Goal: Check status: Check status

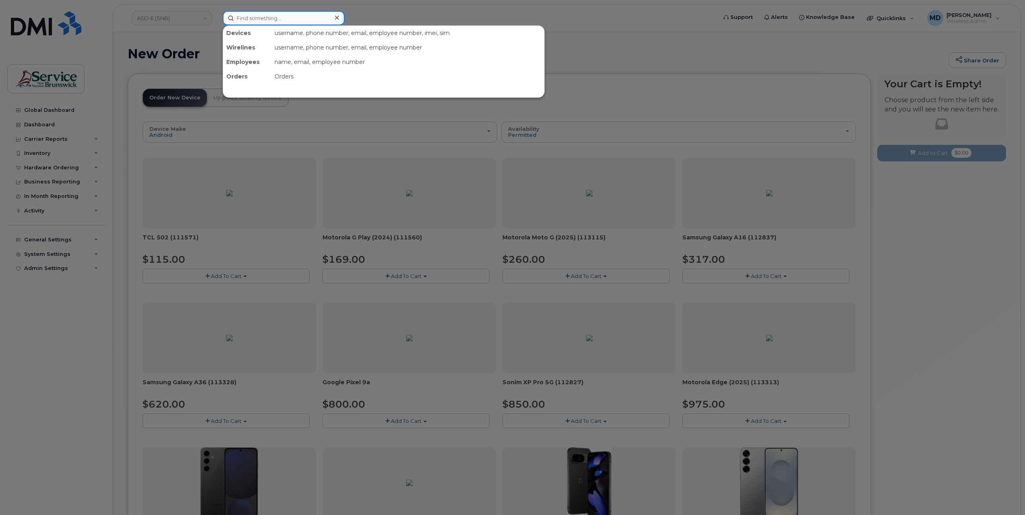
click at [260, 19] on input at bounding box center [284, 18] width 122 height 14
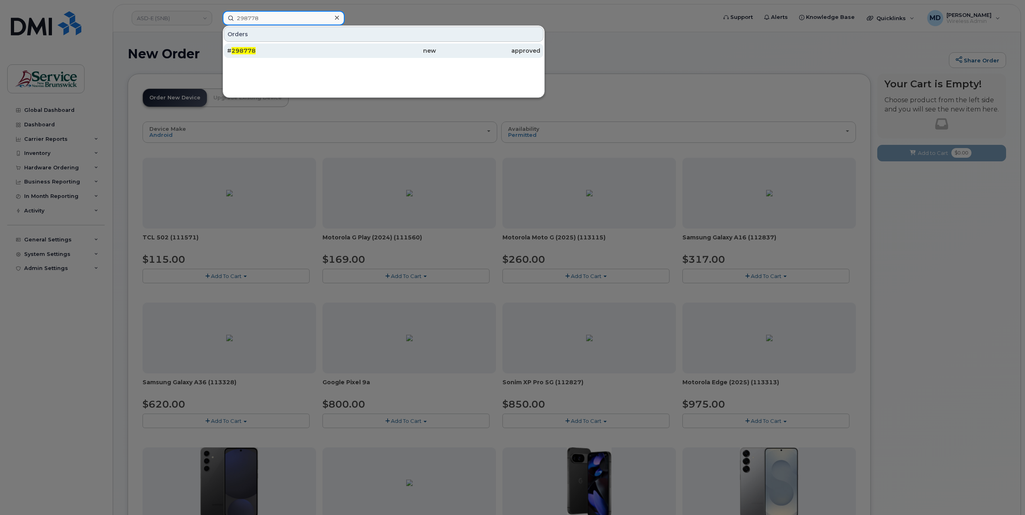
type input "298778"
click at [250, 47] on span "298778" at bounding box center [243, 50] width 24 height 7
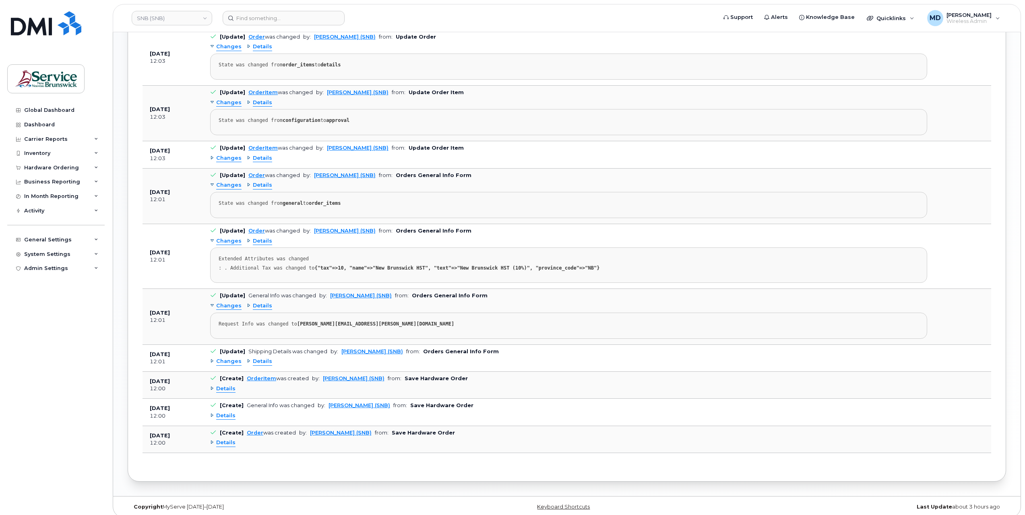
scroll to position [241, 0]
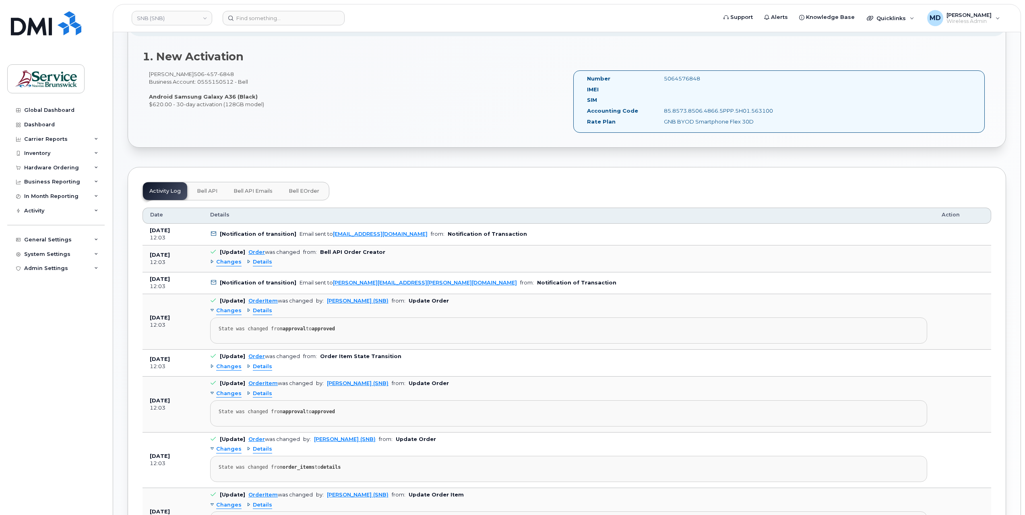
click at [306, 188] on span "Bell eOrder" at bounding box center [304, 191] width 31 height 6
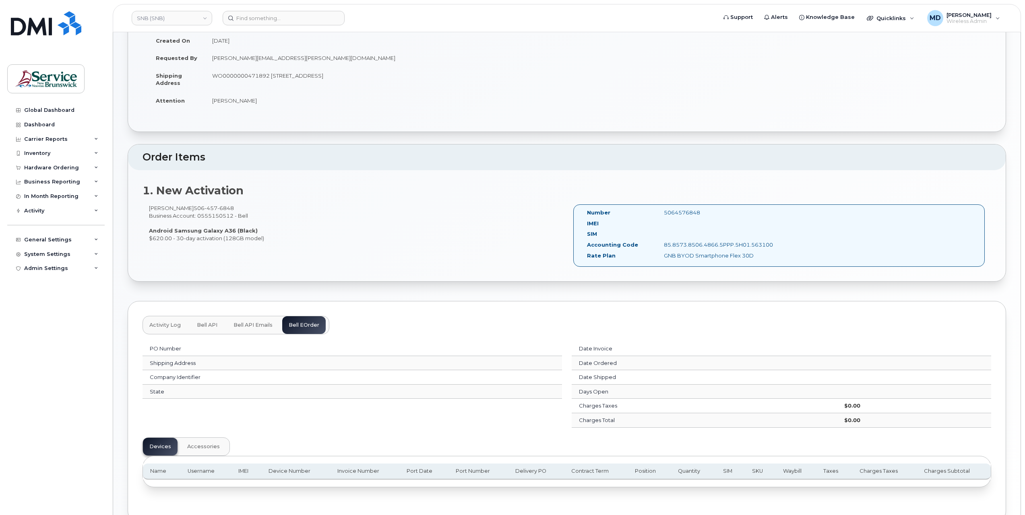
scroll to position [151, 0]
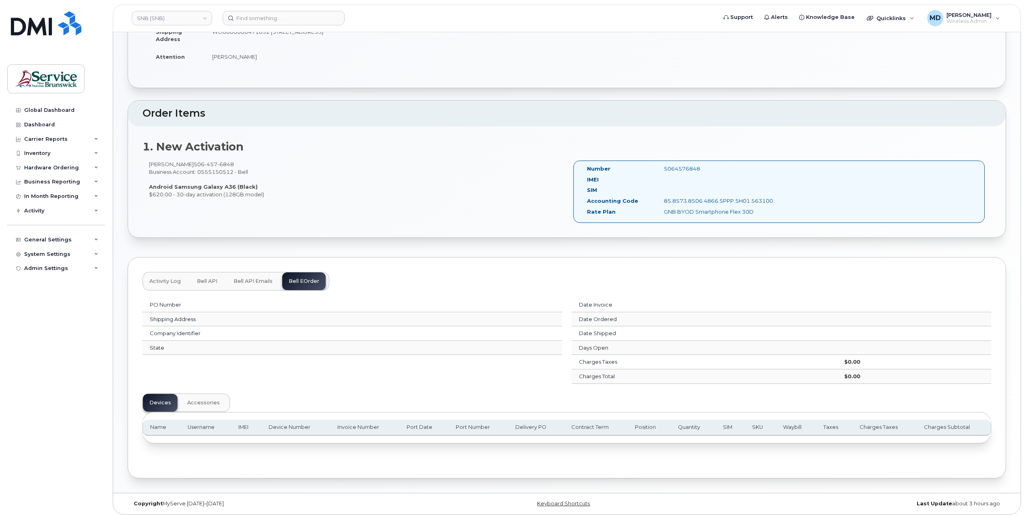
click at [162, 283] on span "Activity Log" at bounding box center [164, 281] width 31 height 6
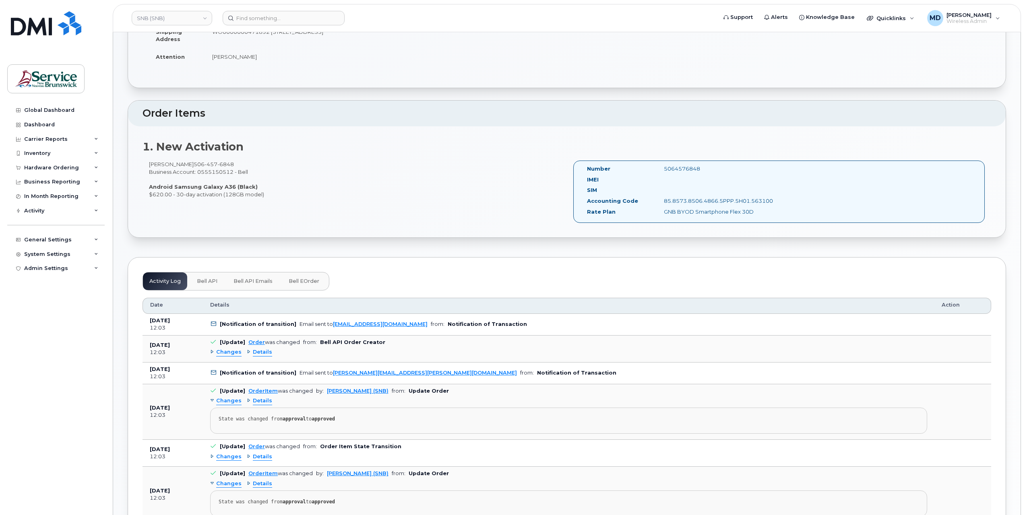
scroll to position [0, 0]
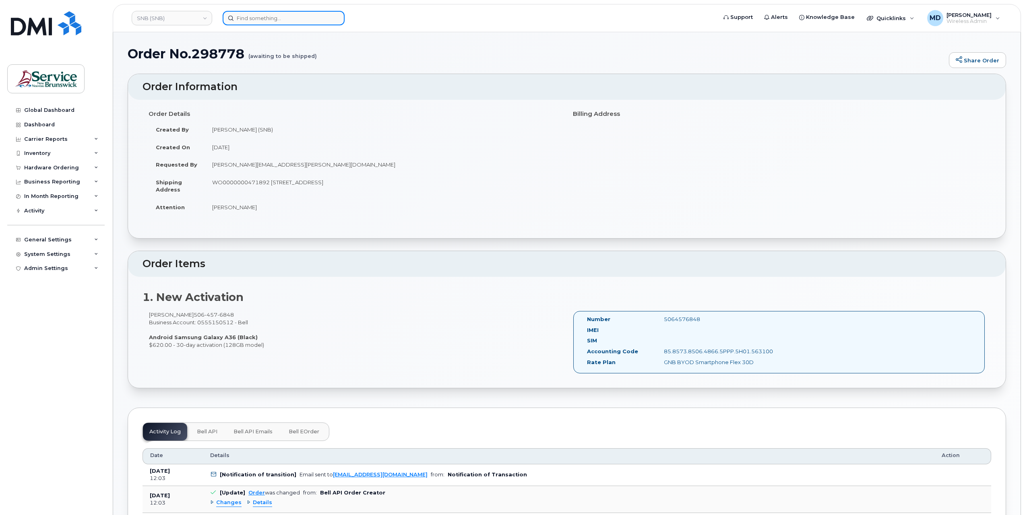
click at [298, 20] on input at bounding box center [284, 18] width 122 height 14
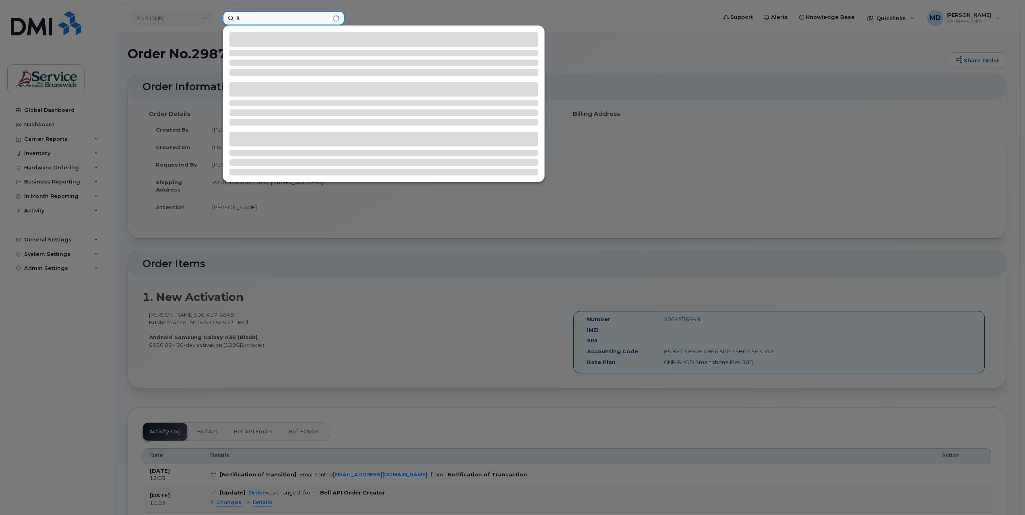
type input "l"
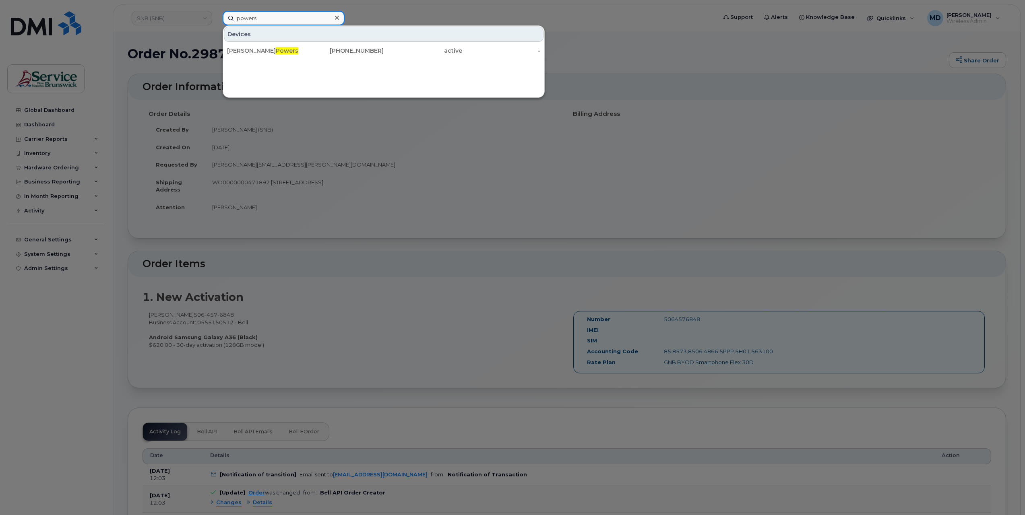
type input "powers"
click at [616, 64] on div at bounding box center [512, 257] width 1025 height 515
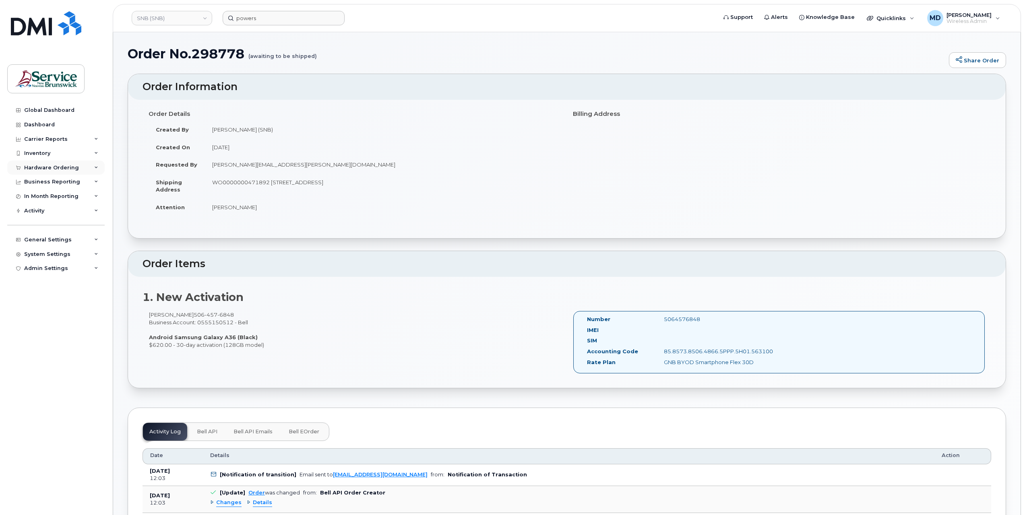
click at [63, 168] on div "Hardware Ordering" at bounding box center [51, 168] width 55 height 6
click at [43, 201] on div "Orders" at bounding box center [38, 197] width 20 height 7
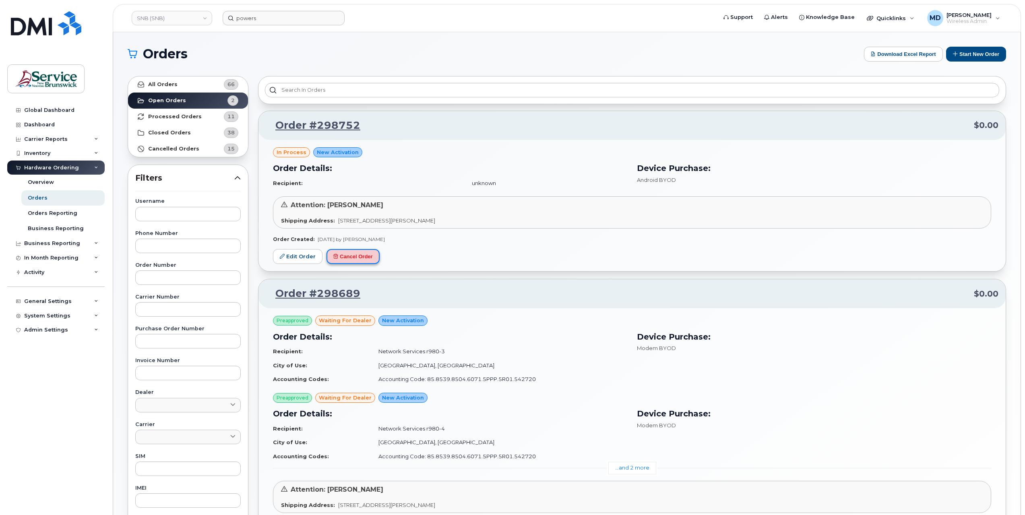
click at [357, 258] on button "Cancel Order" at bounding box center [352, 256] width 53 height 15
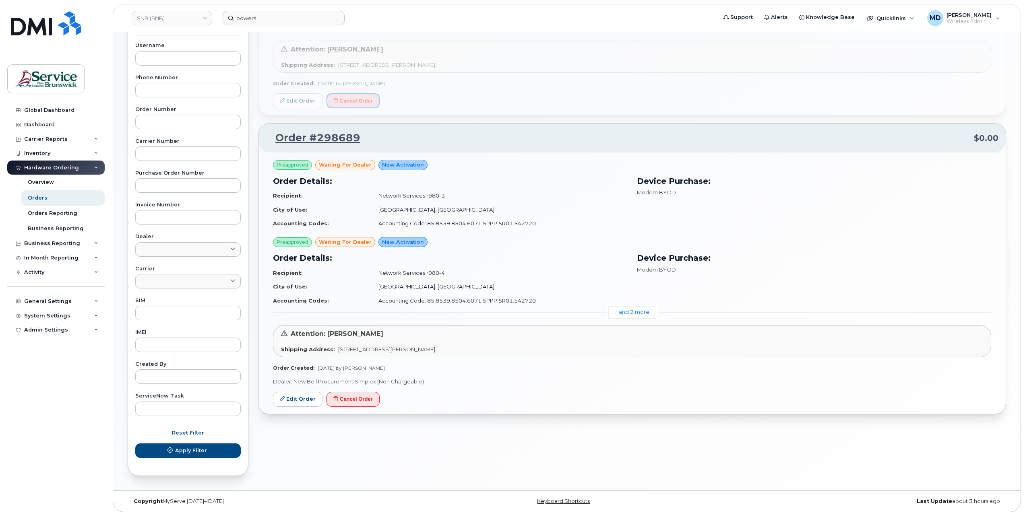
scroll to position [22, 0]
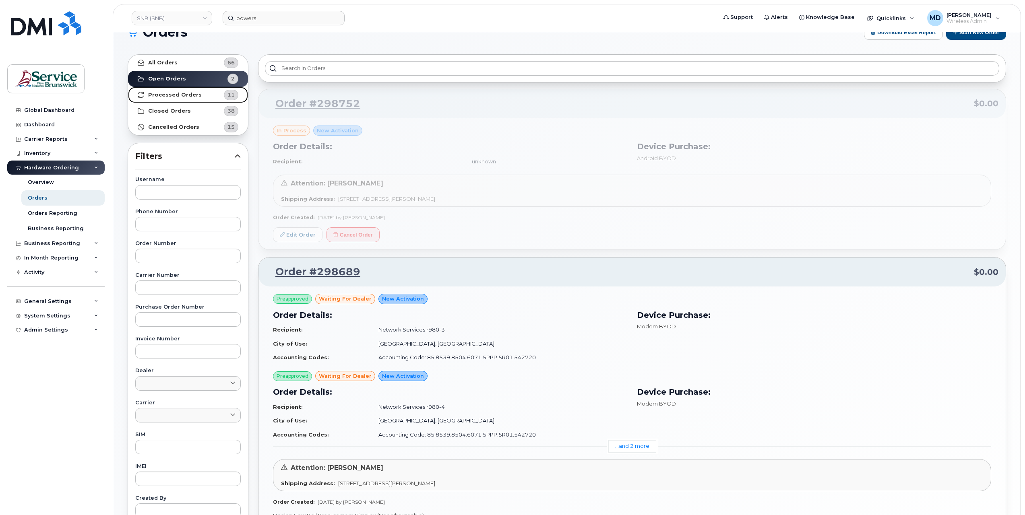
click at [179, 93] on strong "Processed Orders" at bounding box center [175, 95] width 54 height 6
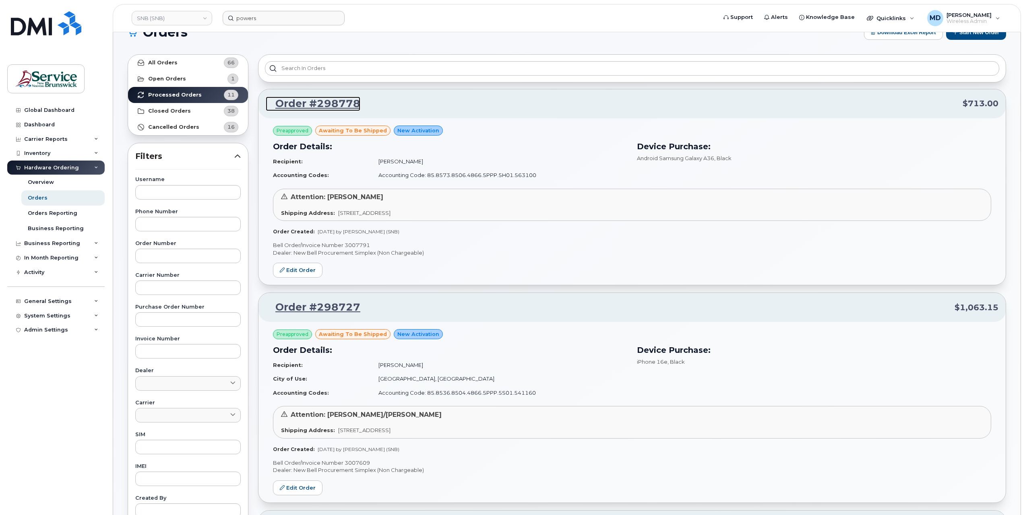
click at [342, 107] on link "Order #298778" at bounding box center [313, 104] width 95 height 14
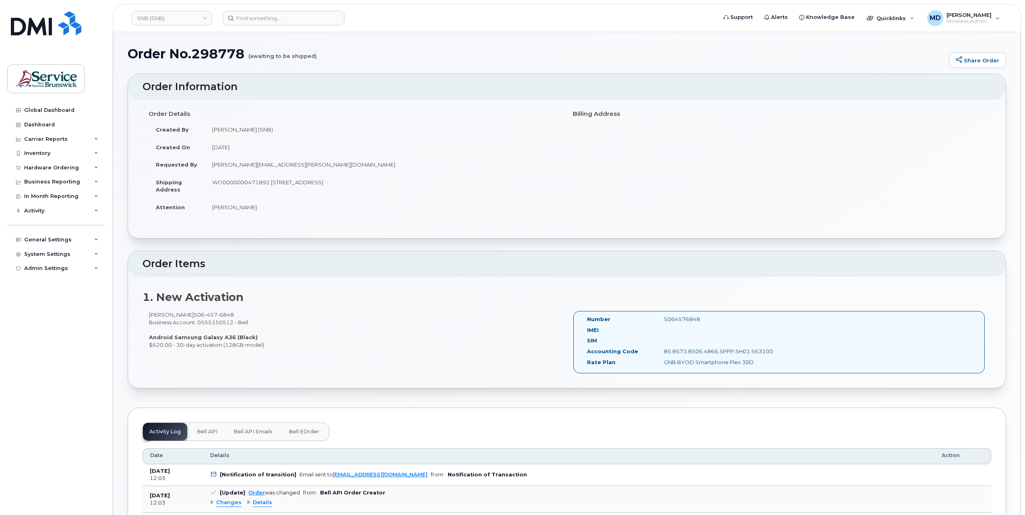
click at [295, 429] on span "Bell eOrder" at bounding box center [304, 432] width 31 height 6
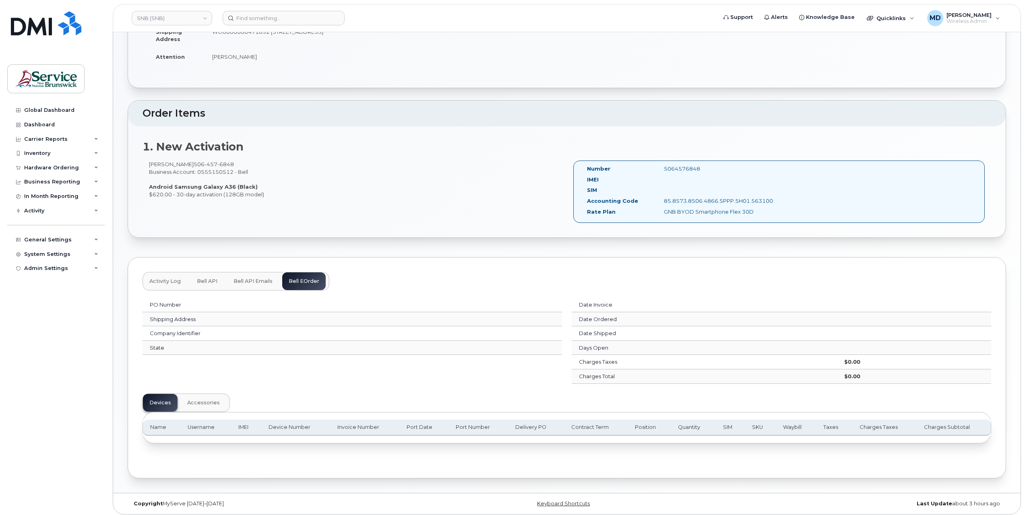
scroll to position [16, 0]
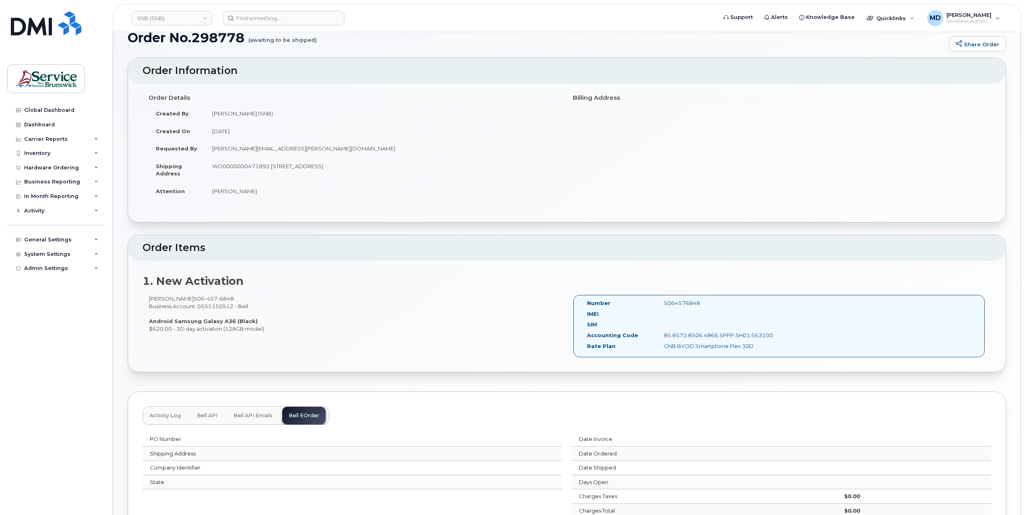
click at [156, 413] on span "Activity Log" at bounding box center [164, 416] width 31 height 6
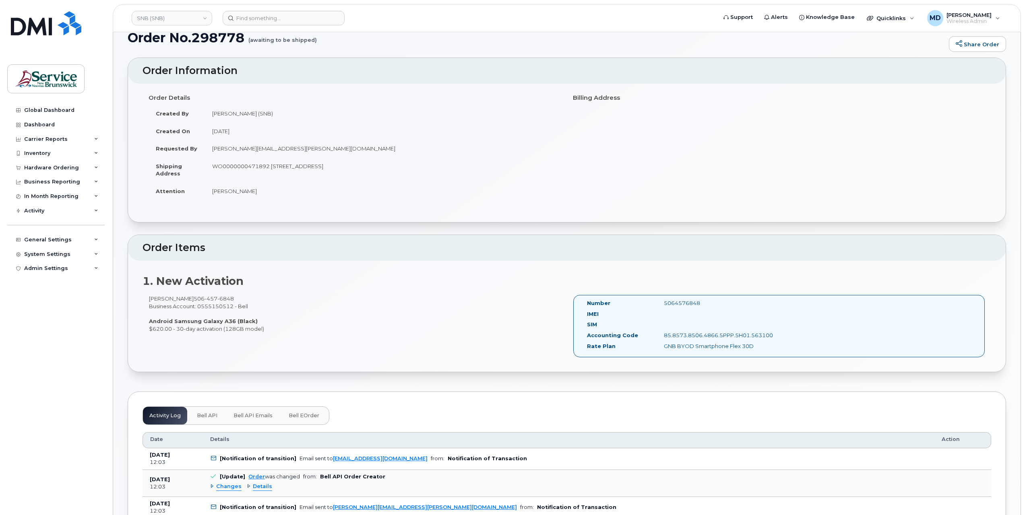
scroll to position [0, 0]
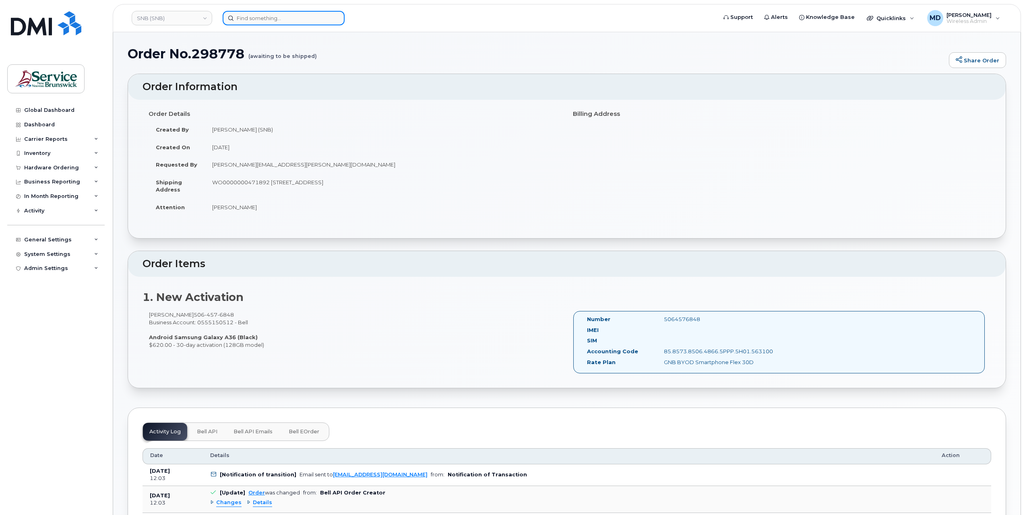
click at [285, 21] on input at bounding box center [284, 18] width 122 height 14
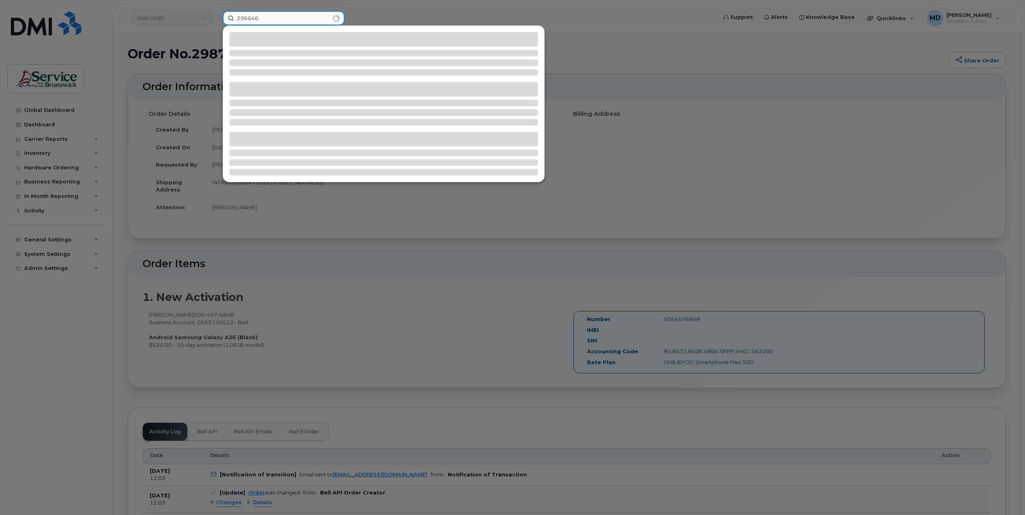
type input "296646"
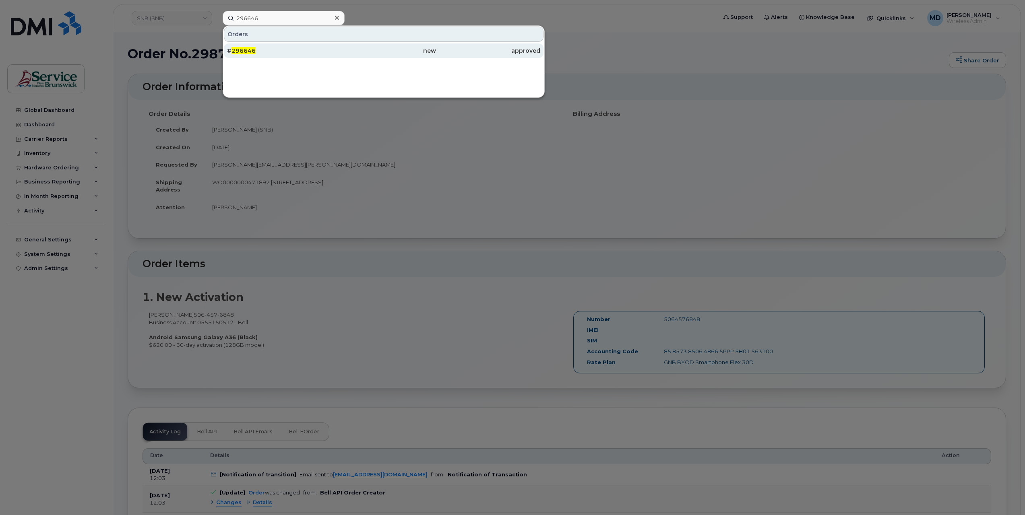
click at [248, 48] on span "296646" at bounding box center [243, 50] width 24 height 7
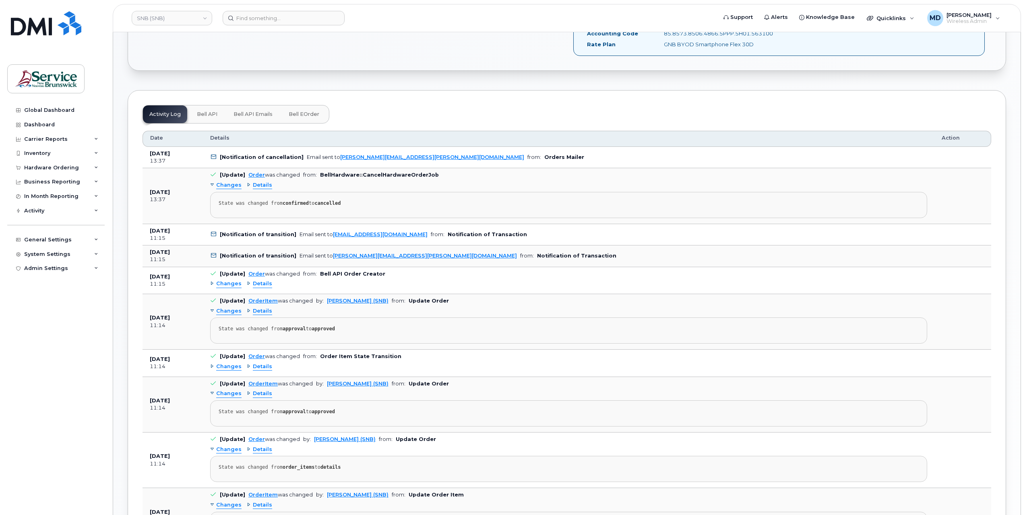
scroll to position [166, 0]
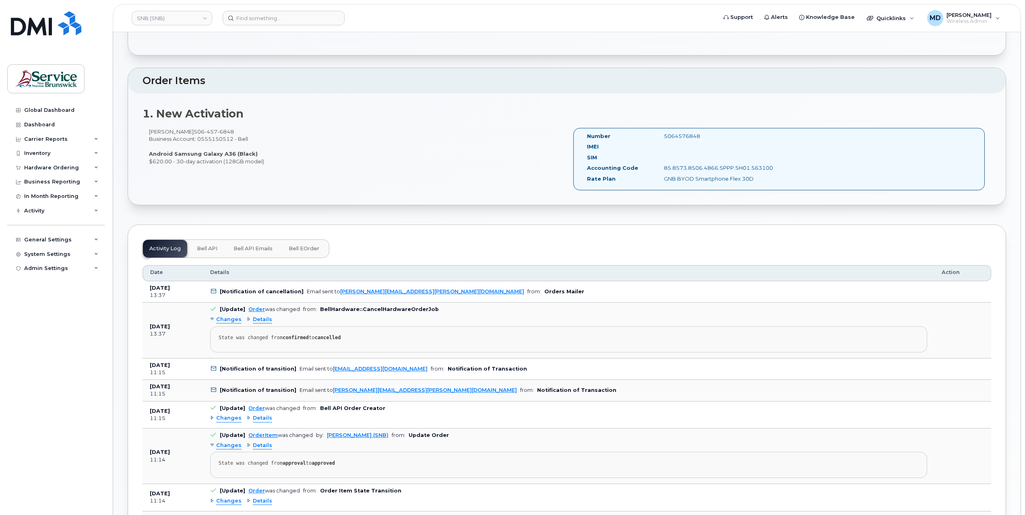
click at [209, 250] on button "Bell API" at bounding box center [206, 249] width 33 height 18
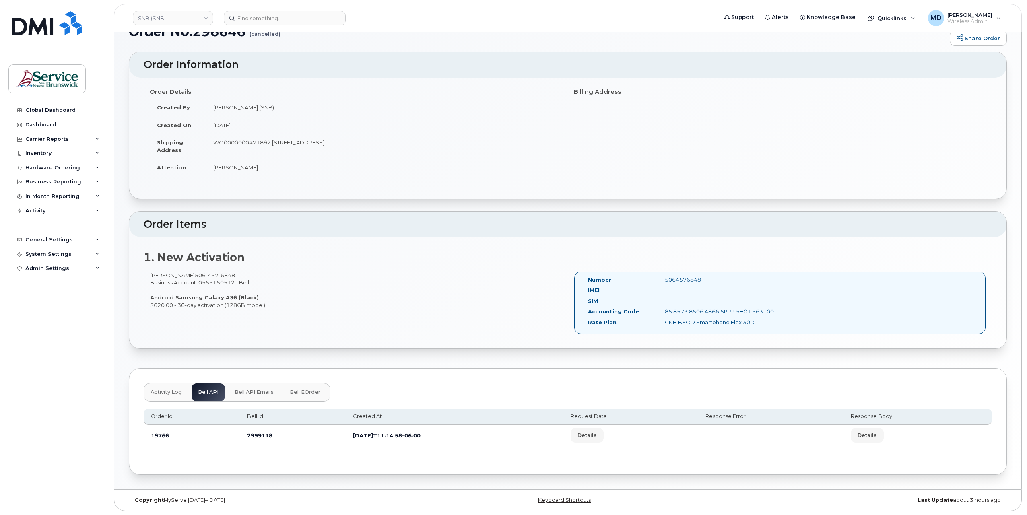
scroll to position [20, 0]
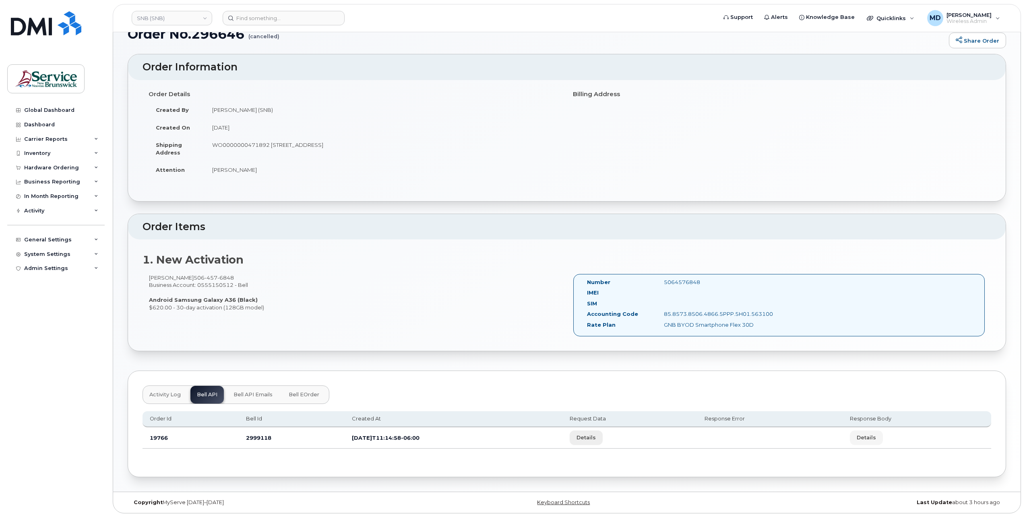
click at [596, 435] on span "Details" at bounding box center [585, 438] width 19 height 8
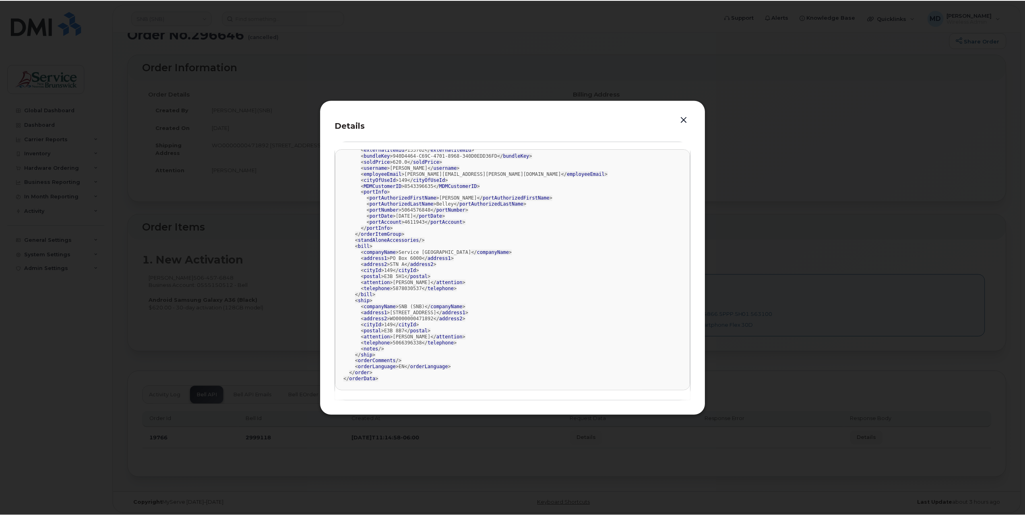
scroll to position [0, 0]
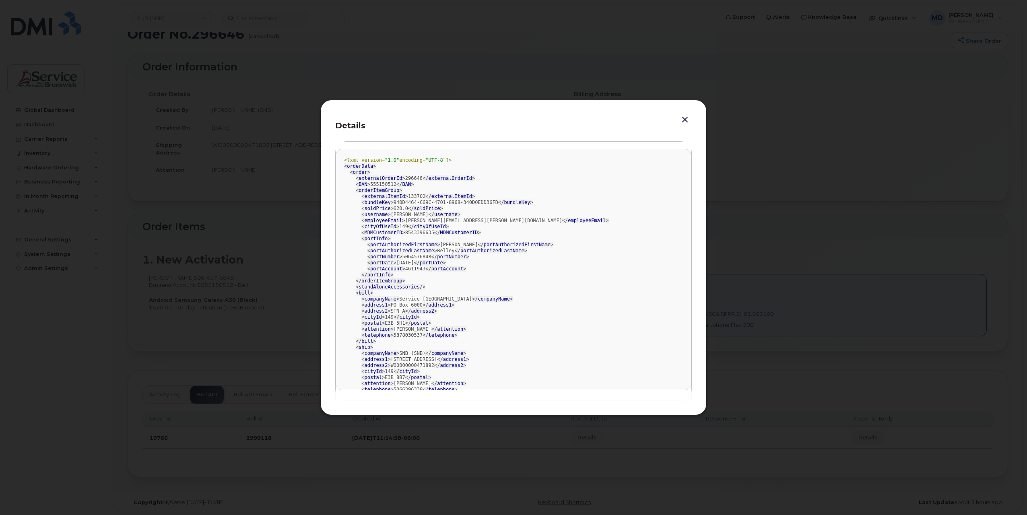
click at [685, 121] on button "button" at bounding box center [685, 119] width 12 height 11
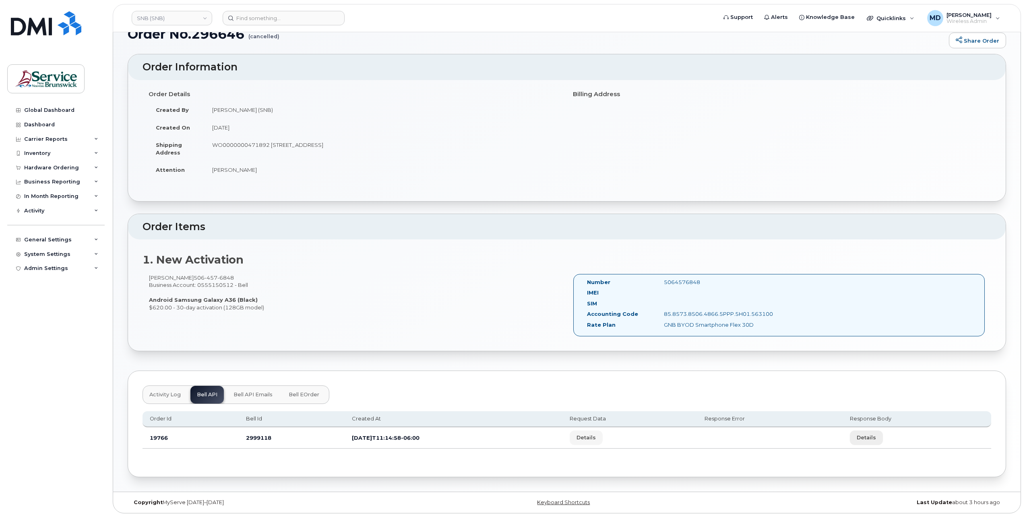
click at [876, 435] on span "Details" at bounding box center [865, 438] width 19 height 8
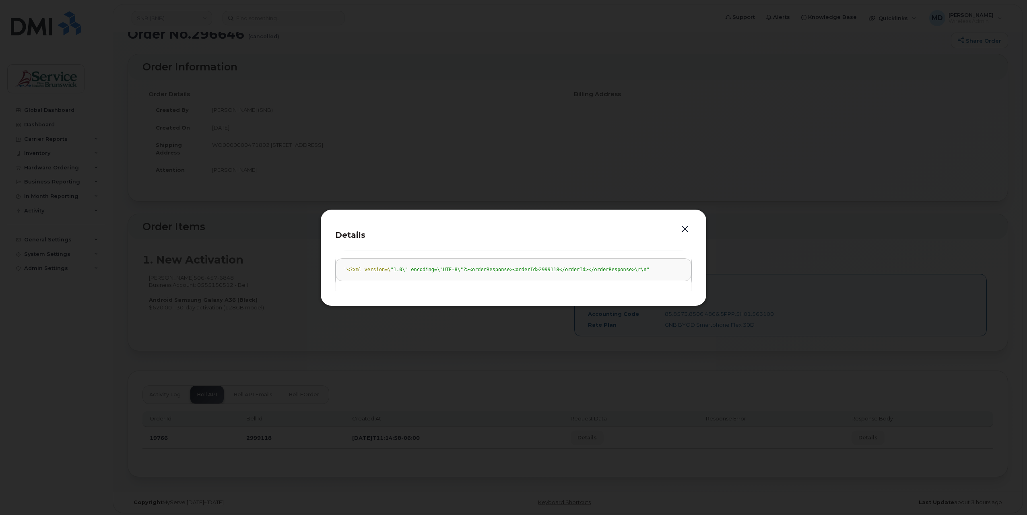
click at [686, 228] on button "button" at bounding box center [685, 229] width 12 height 11
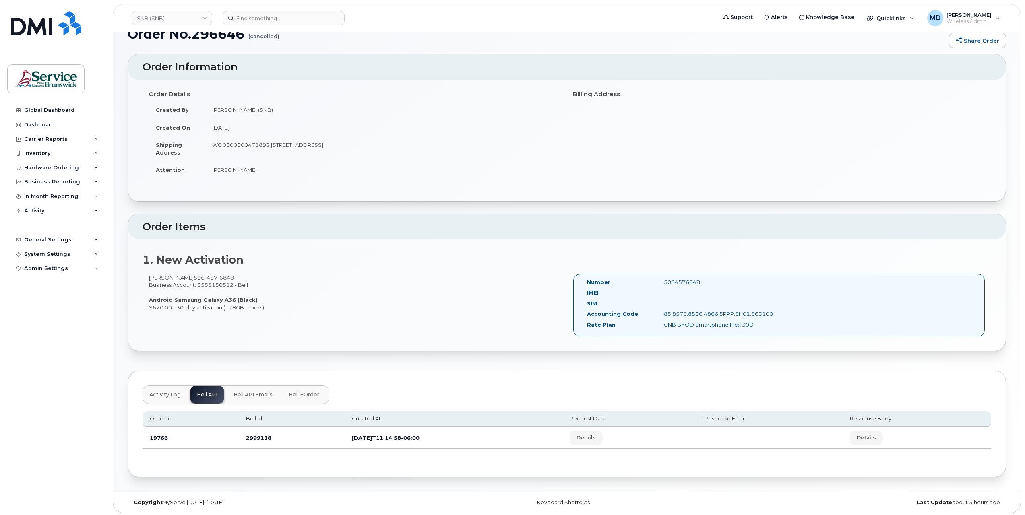
click at [259, 396] on span "Bell API Emails" at bounding box center [252, 395] width 39 height 6
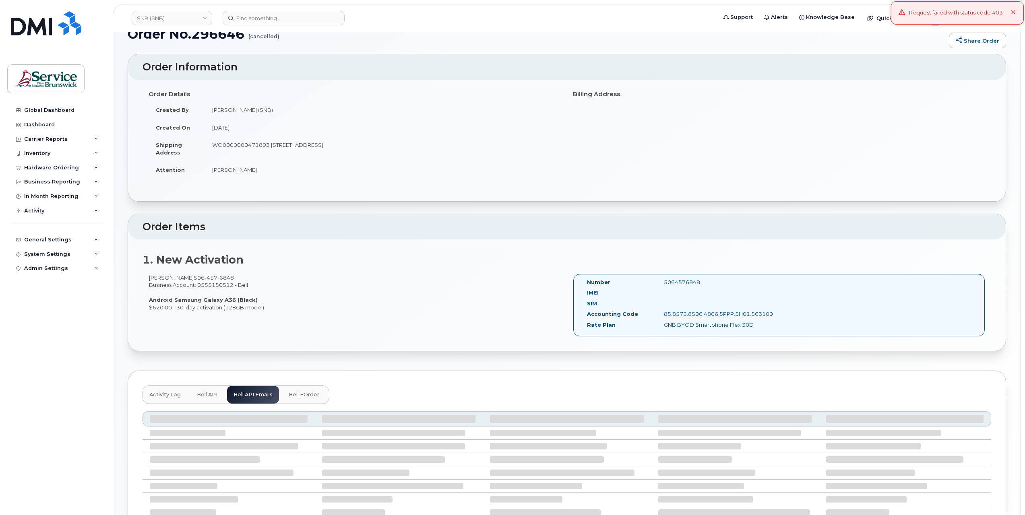
scroll to position [89, 0]
